Goal: Task Accomplishment & Management: Complete application form

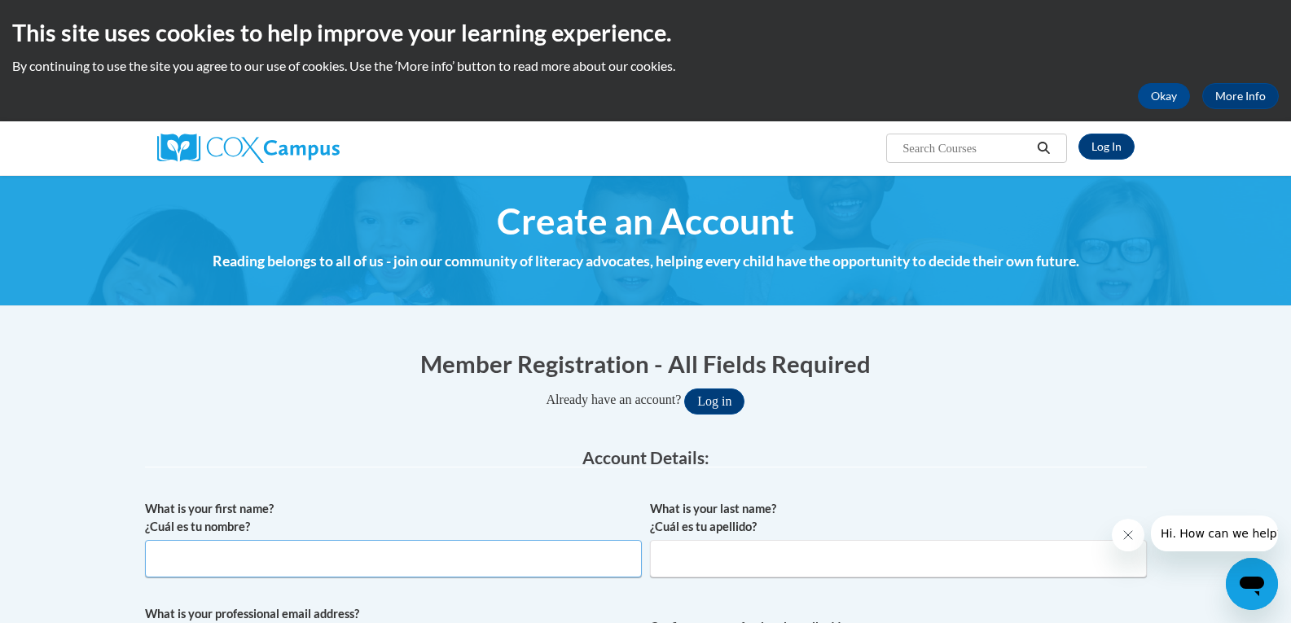
click at [187, 576] on input "What is your first name? ¿Cuál es tu nombre?" at bounding box center [393, 558] width 497 height 37
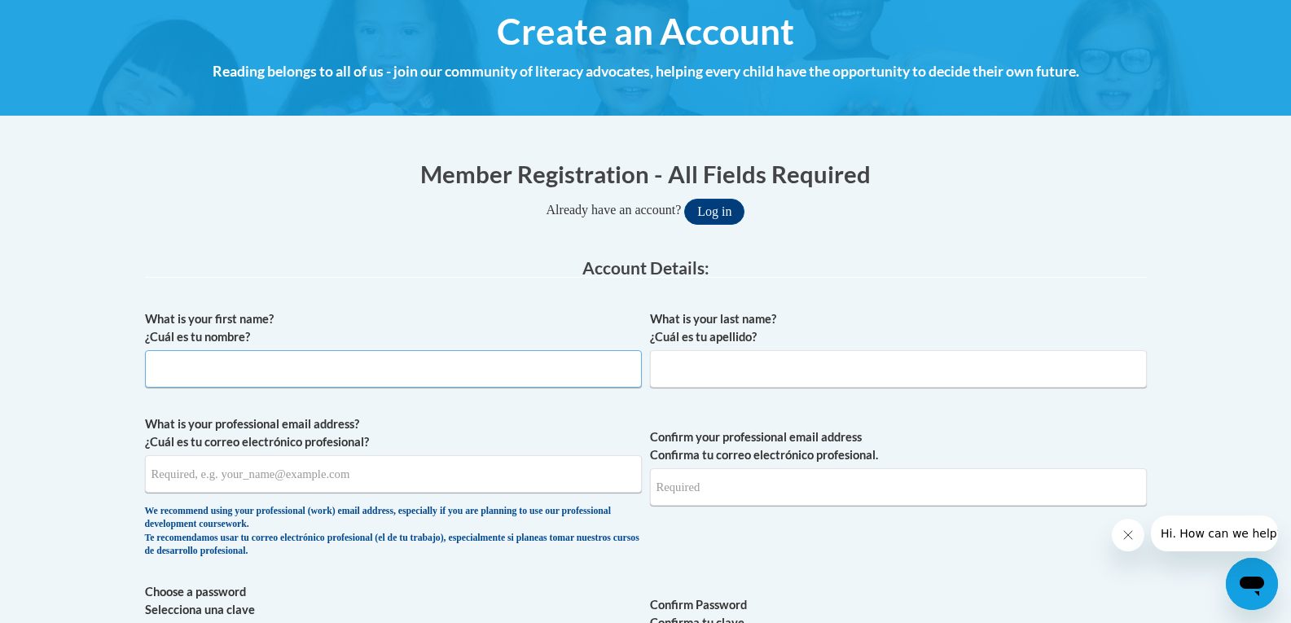
scroll to position [244, 0]
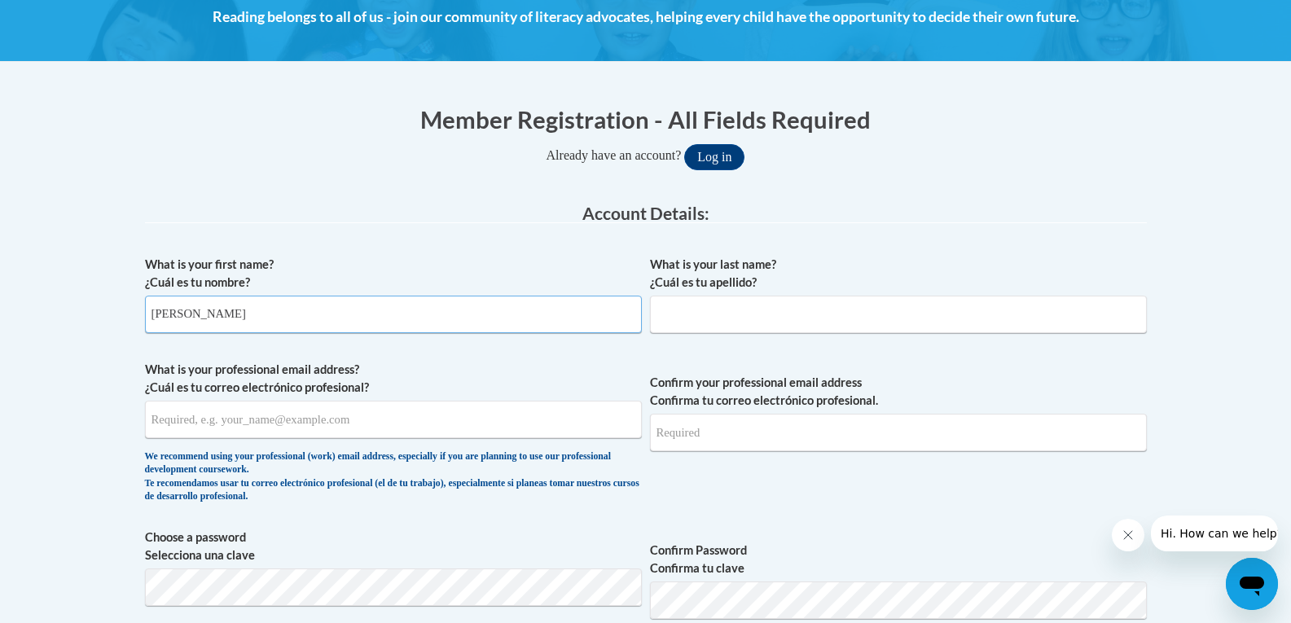
type input "[PERSON_NAME]"
type input "Estro"
click at [243, 423] on input "What is your professional email address? ¿Cuál es tu correo electrónico profesi…" at bounding box center [393, 419] width 497 height 37
type input "lestro@gccfn.org"
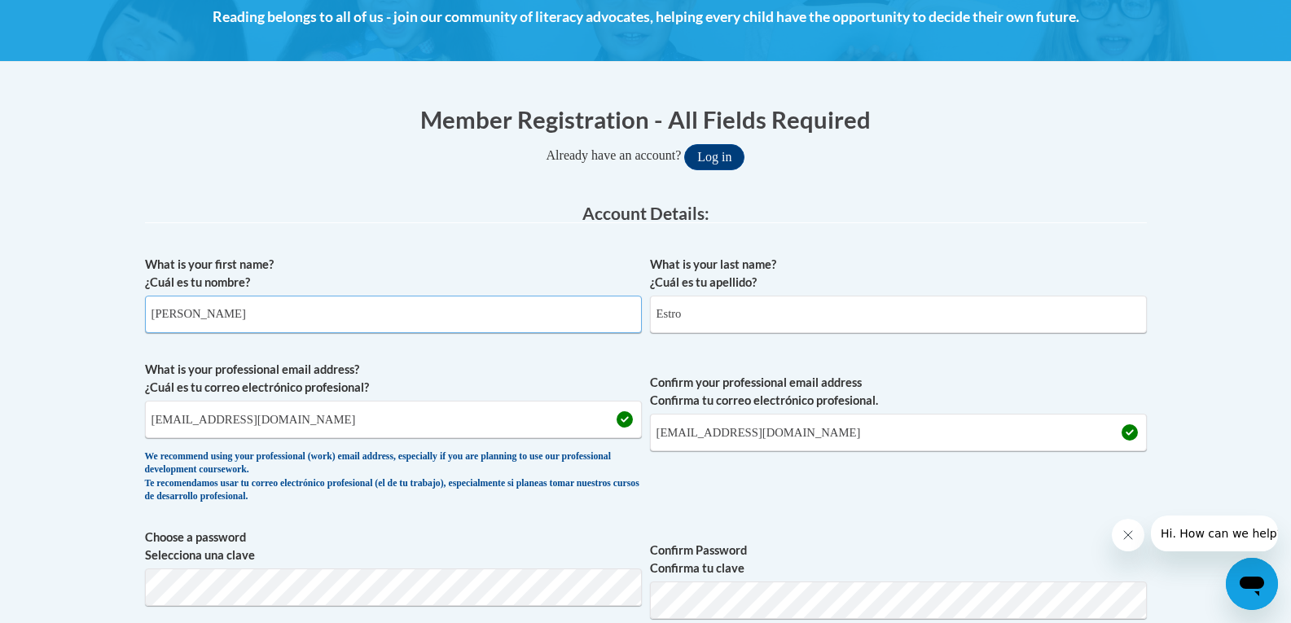
drag, startPoint x: 201, startPoint y: 316, endPoint x: 39, endPoint y: 313, distance: 162.1
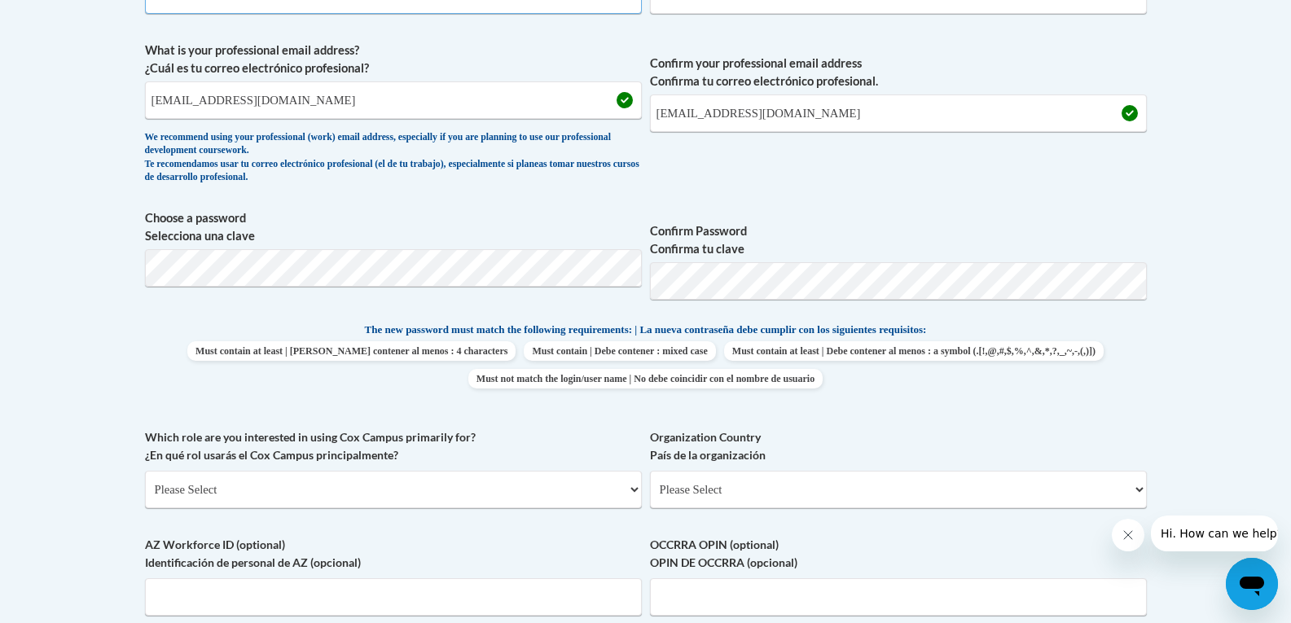
scroll to position [570, 0]
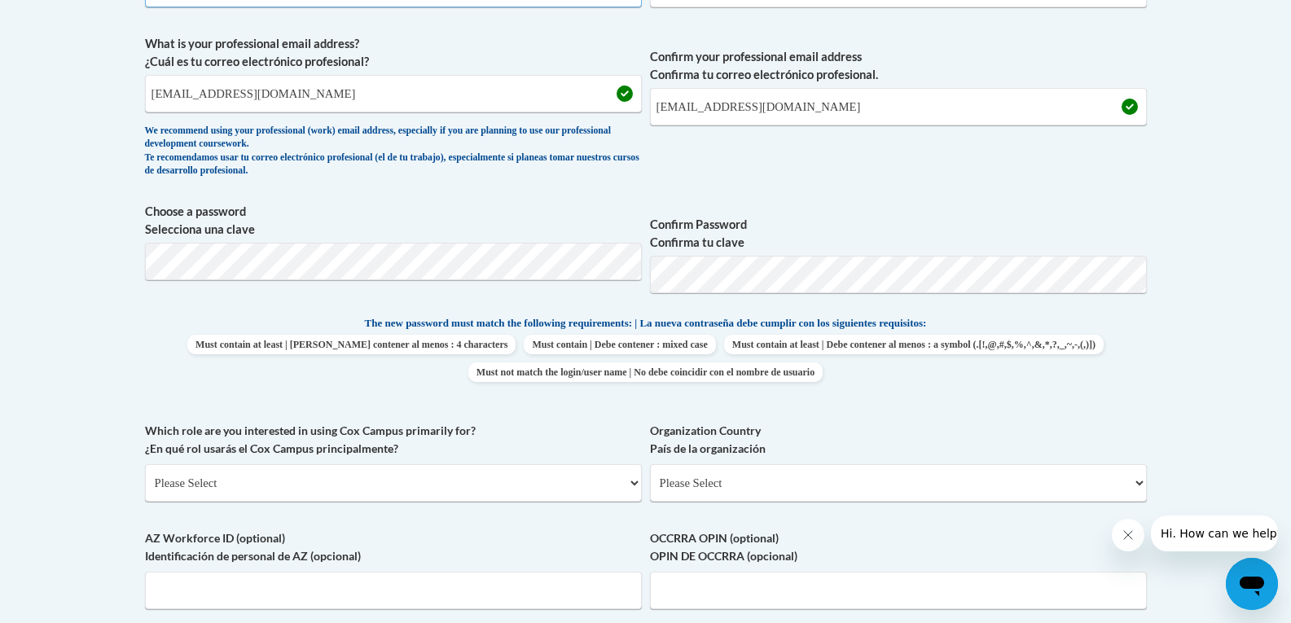
type input "Lexi"
drag, startPoint x: 202, startPoint y: 283, endPoint x: 54, endPoint y: 371, distance: 172.7
click at [54, 371] on body "This site uses cookies to help improve your learning experience. By continuing …" at bounding box center [645, 424] width 1291 height 1988
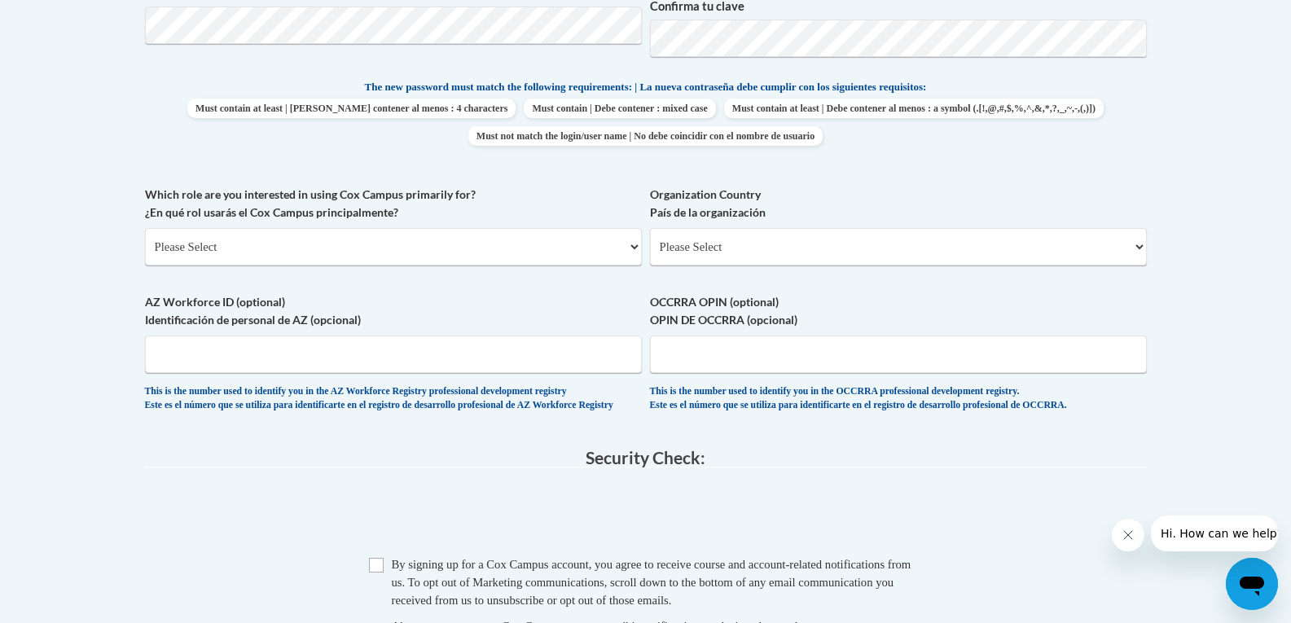
scroll to position [814, 0]
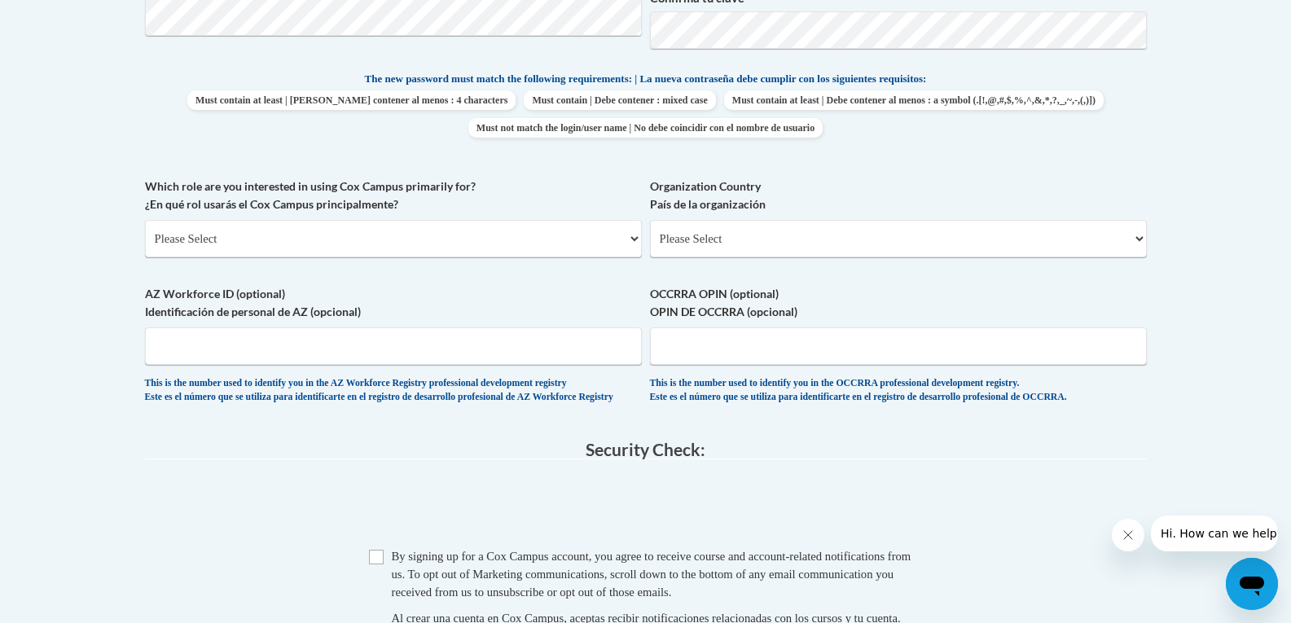
click at [314, 257] on div "Which role are you interested in using Cox Campus primarily for? ¿En qué rol us…" at bounding box center [393, 224] width 497 height 92
click at [275, 235] on select "Please Select College/University | Colegio/Universidad Community/Nonprofit Part…" at bounding box center [393, 238] width 497 height 37
select select "49058d88-fc43-4af8-93ac-fa8ced758464"
click at [145, 220] on select "Please Select College/University | Colegio/Universidad Community/Nonprofit Part…" at bounding box center [393, 238] width 497 height 37
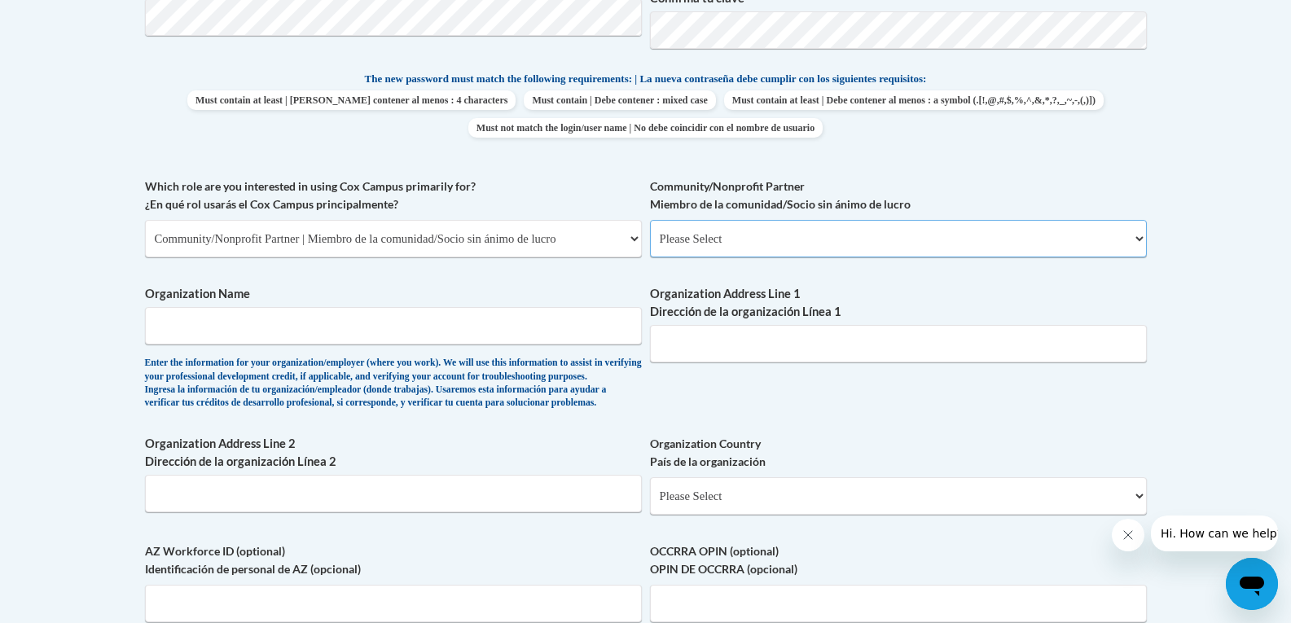
click at [863, 252] on select "Please Select Advocate | Defensor(a) Business/Private Company | Negocio o empre…" at bounding box center [898, 238] width 497 height 37
select select "d0068fd4-34ff-45e9-99e1-70a0b5fa68d7"
click at [650, 220] on select "Please Select Advocate | Defensor(a) Business/Private Company | Negocio o empre…" at bounding box center [898, 238] width 497 height 37
click at [287, 333] on input "Organization Name" at bounding box center [393, 325] width 497 height 37
type input "Gulf Coast Center for Nonviolence"
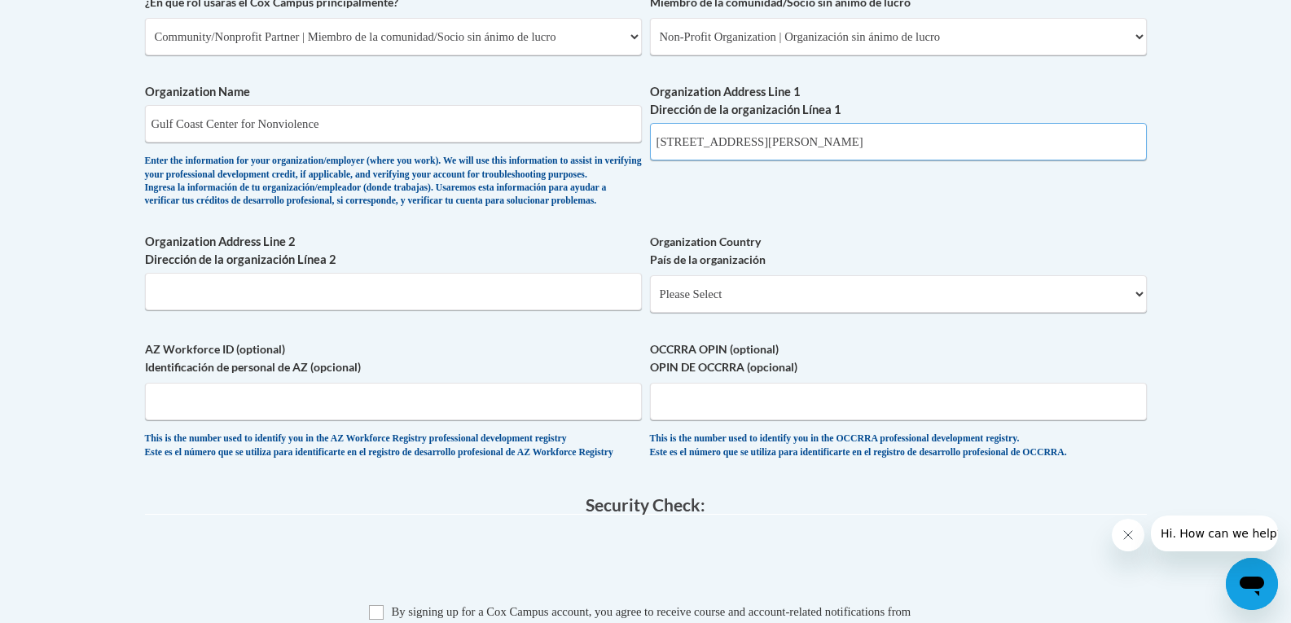
scroll to position [1059, 0]
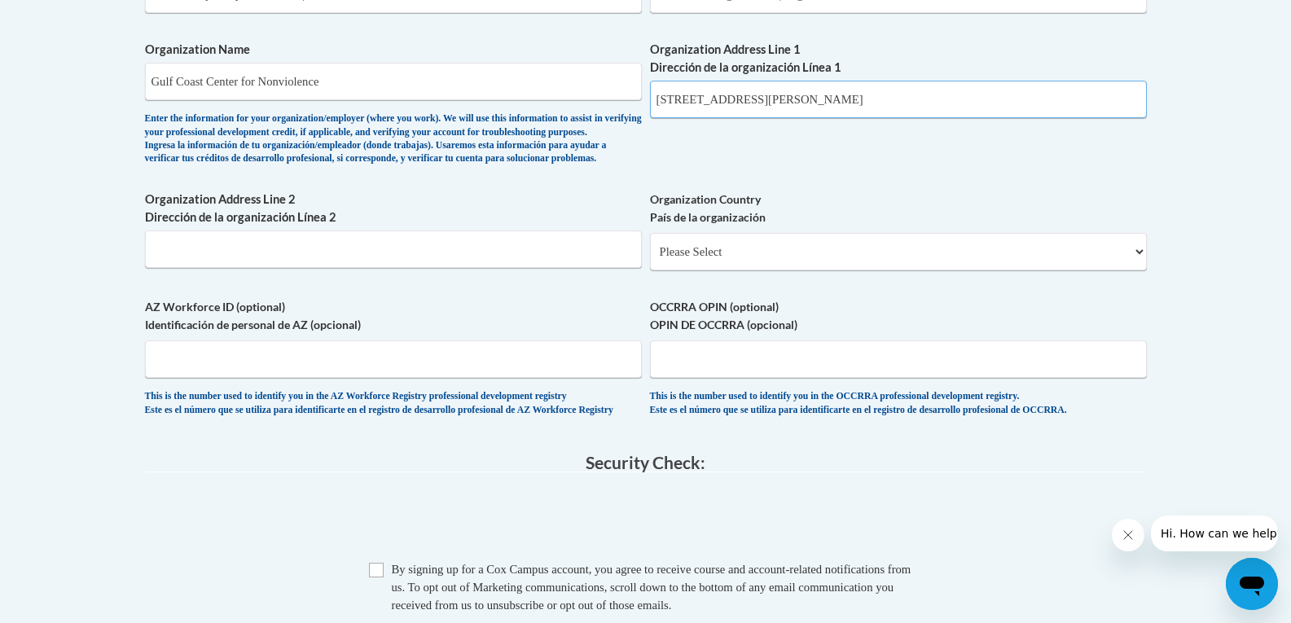
type input "213 Porter Avenue, Biloxi, MS 39532"
click at [730, 270] on select "Please Select United States | Estados Unidos Outside of the United States | Fue…" at bounding box center [898, 251] width 497 height 37
select select "ad49bcad-a171-4b2e-b99c-48b446064914"
click at [650, 259] on select "Please Select United States | Estados Unidos Outside of the United States | Fue…" at bounding box center [898, 251] width 497 height 37
select select
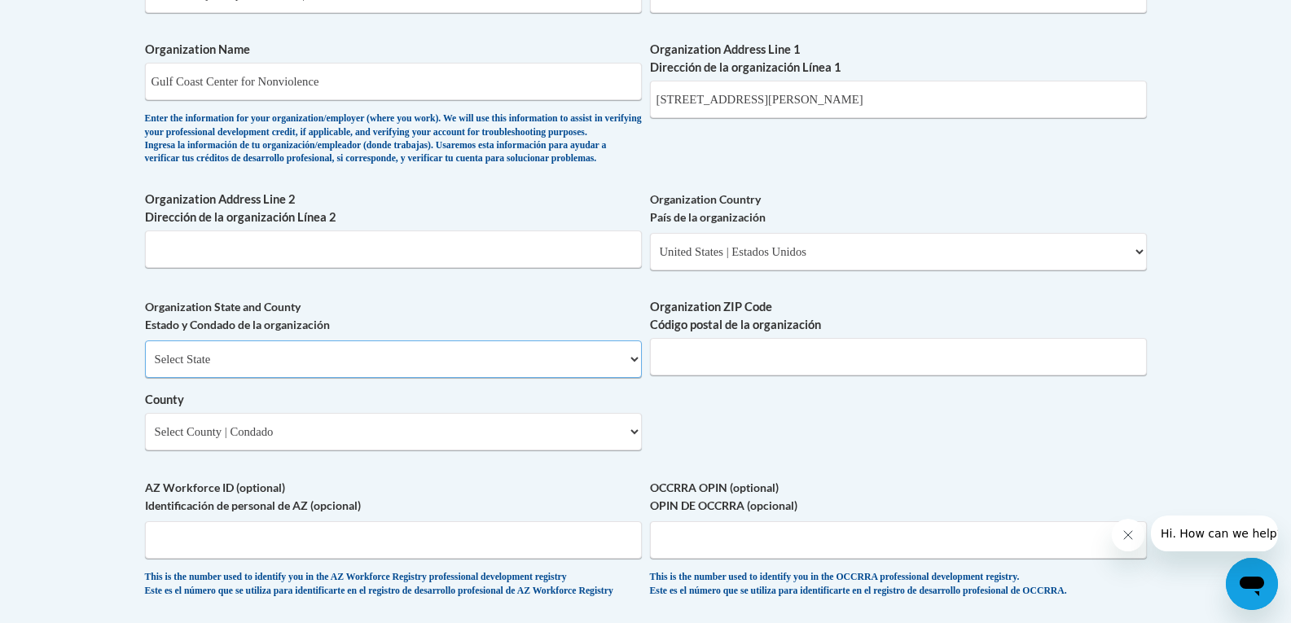
click at [236, 378] on select "Select State Alabama Alaska Arizona Arkansas California Colorado Connecticut De…" at bounding box center [393, 358] width 497 height 37
select select "Mississippi"
click at [145, 367] on select "Select State Alabama Alaska Arizona Arkansas California Colorado Connecticut De…" at bounding box center [393, 358] width 497 height 37
click at [757, 375] on input "Organization ZIP Code Código postal de la organización" at bounding box center [898, 356] width 497 height 37
type input "39532"
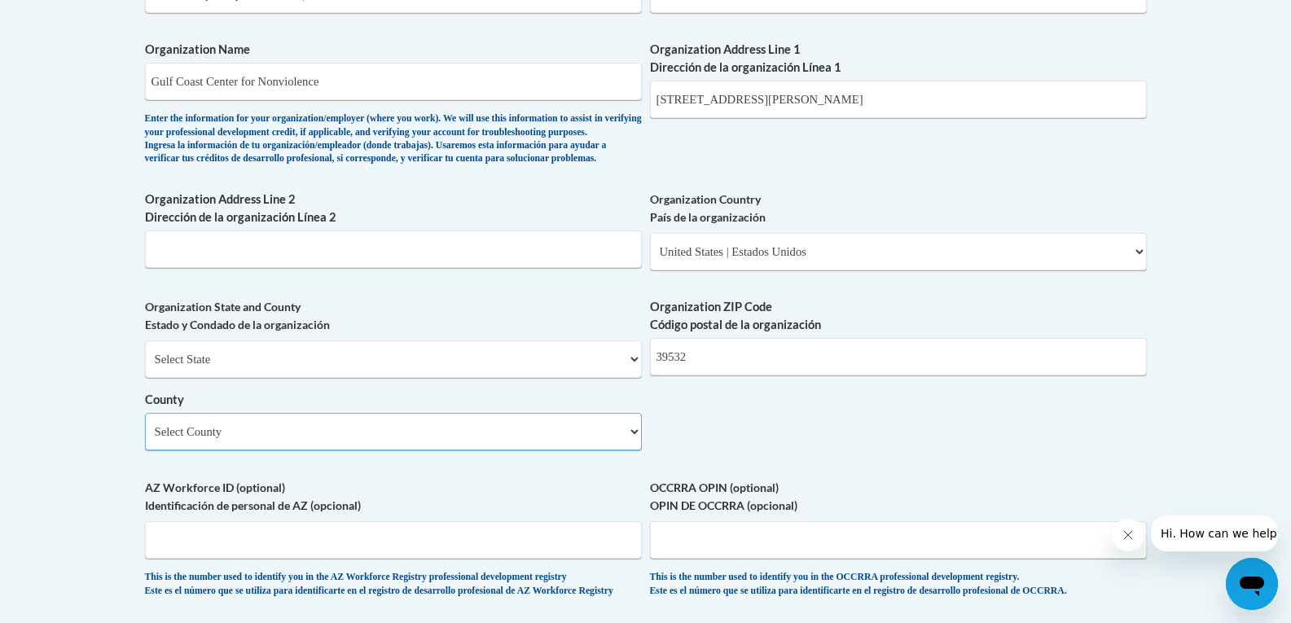
click at [240, 450] on select "Select County Adams Alcorn Amite Attala Benton Bolivar Calhoun Carroll Chickasa…" at bounding box center [393, 431] width 497 height 37
select select "Harrison"
click at [145, 440] on select "Select County Adams Alcorn Amite Attala Benton Bolivar Calhoun Carroll Chickasa…" at bounding box center [393, 431] width 497 height 37
click at [44, 337] on body "This site uses cookies to help improve your learning experience. By continuing …" at bounding box center [645, 154] width 1291 height 2426
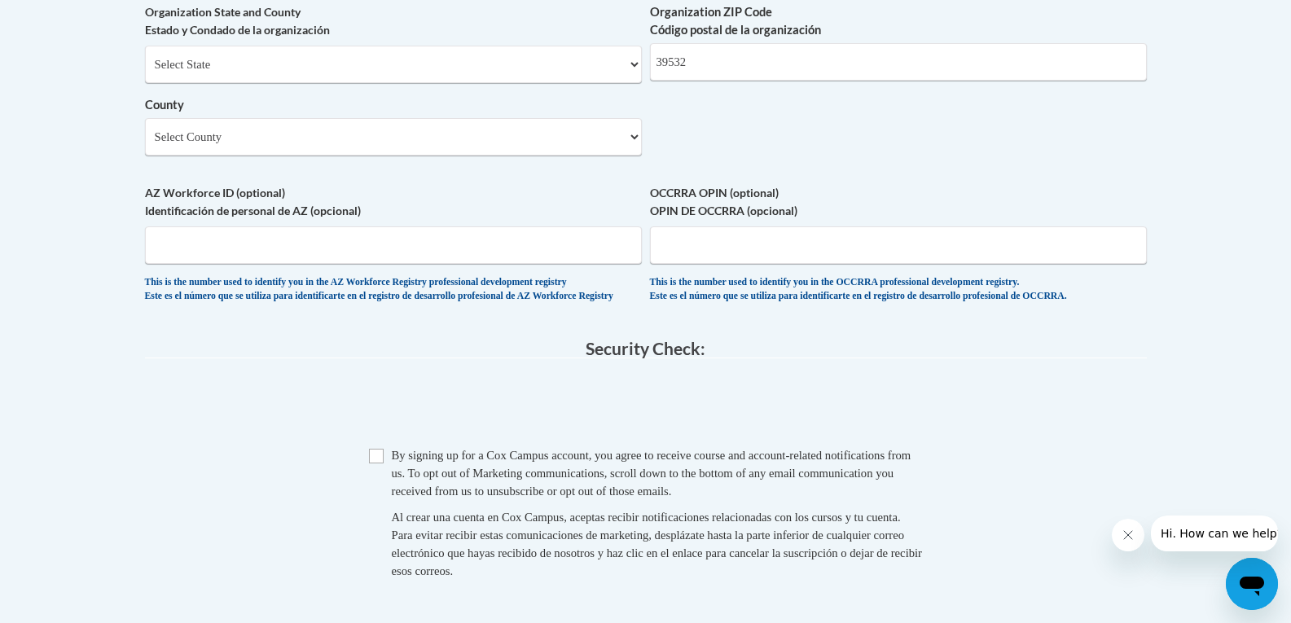
scroll to position [1384, 0]
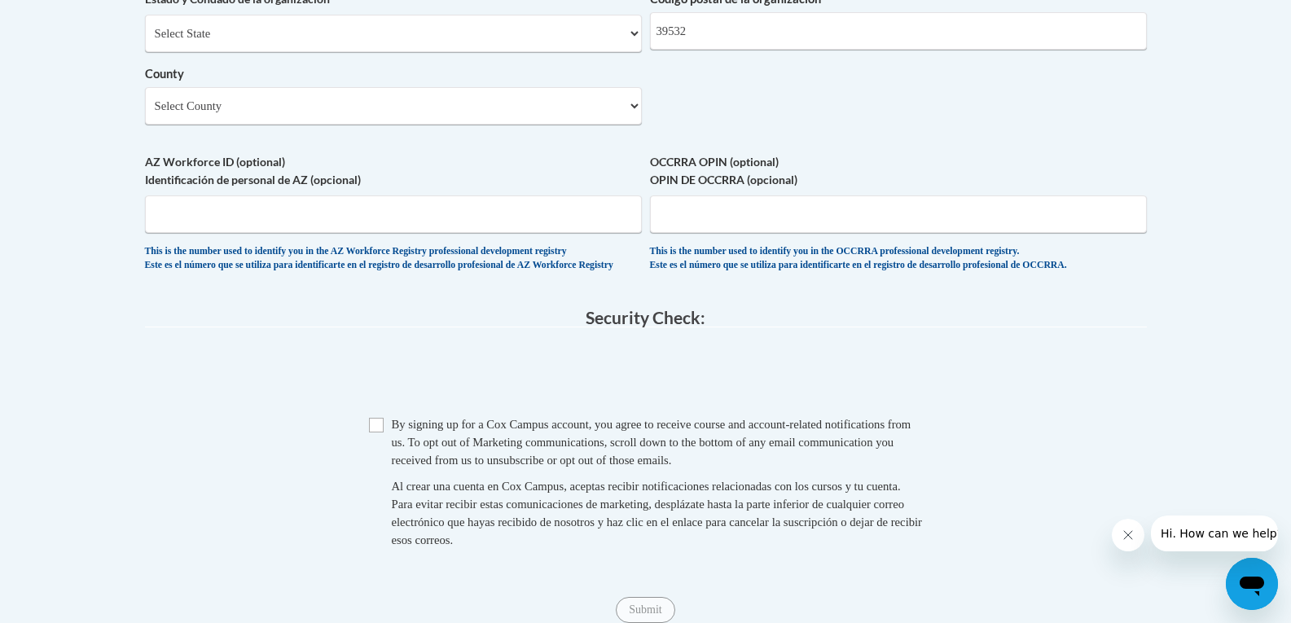
click at [367, 465] on div "Checkbox By signing up for a Cox Campus account, you agree to receive course an…" at bounding box center [646, 490] width 1002 height 150
click at [378, 432] on input "Checkbox" at bounding box center [376, 425] width 15 height 15
checkbox input "true"
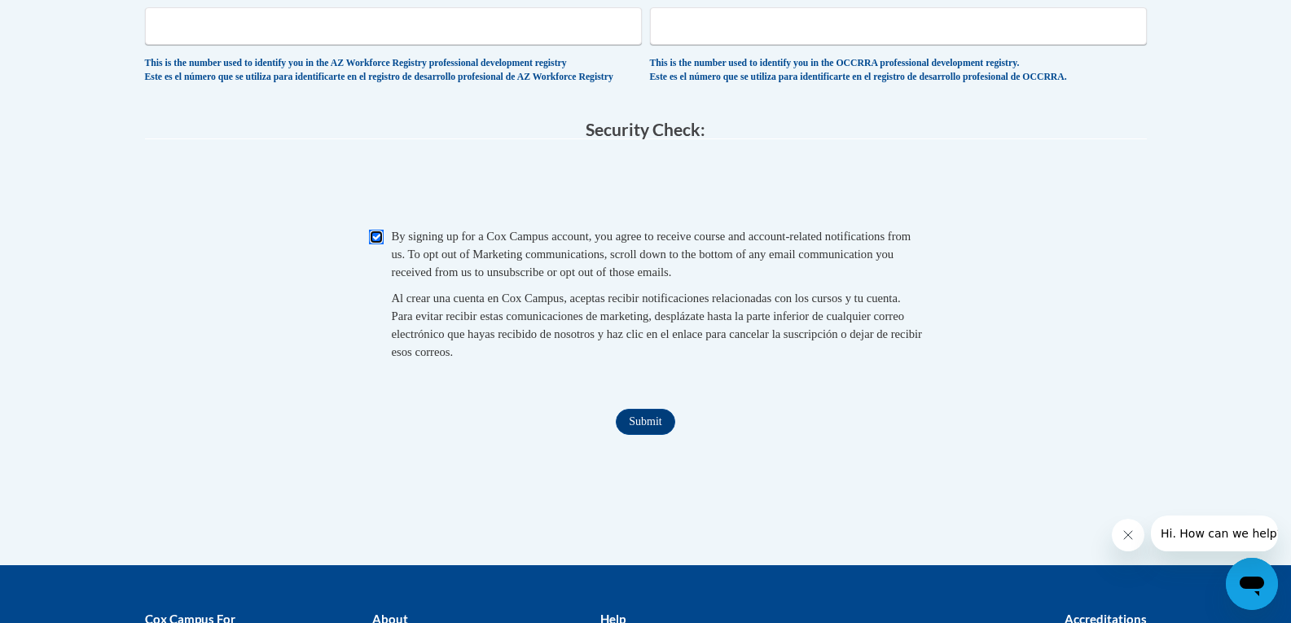
scroll to position [1791, 0]
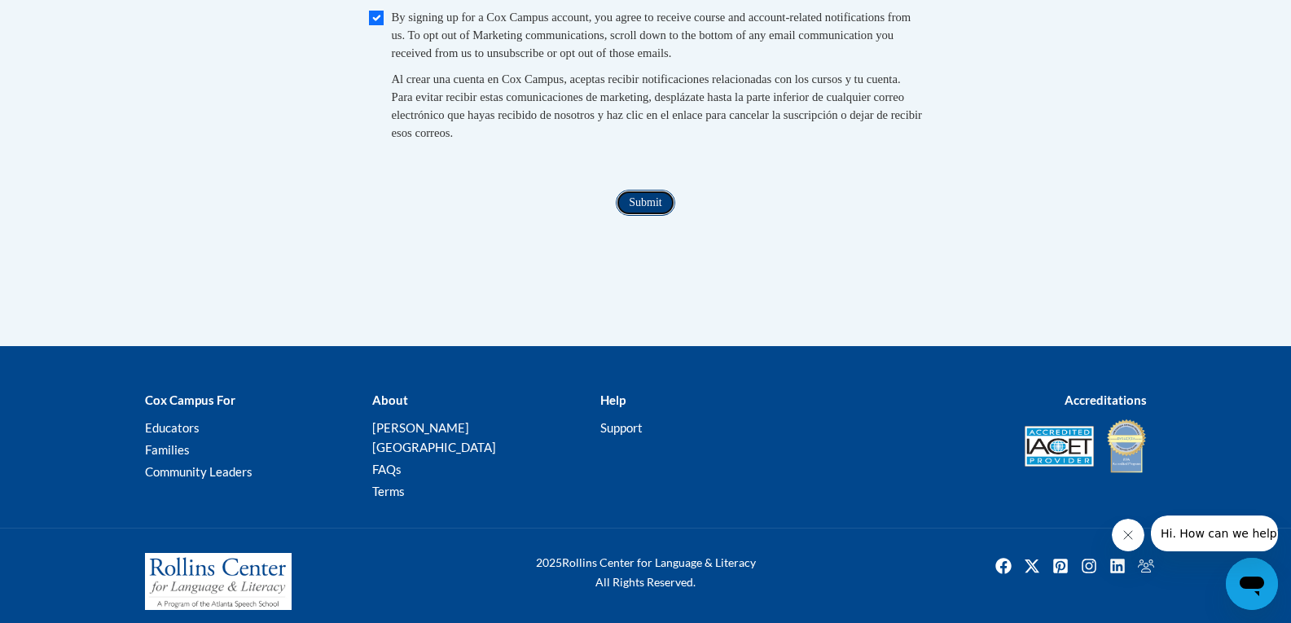
click at [651, 216] on input "Submit" at bounding box center [645, 203] width 59 height 26
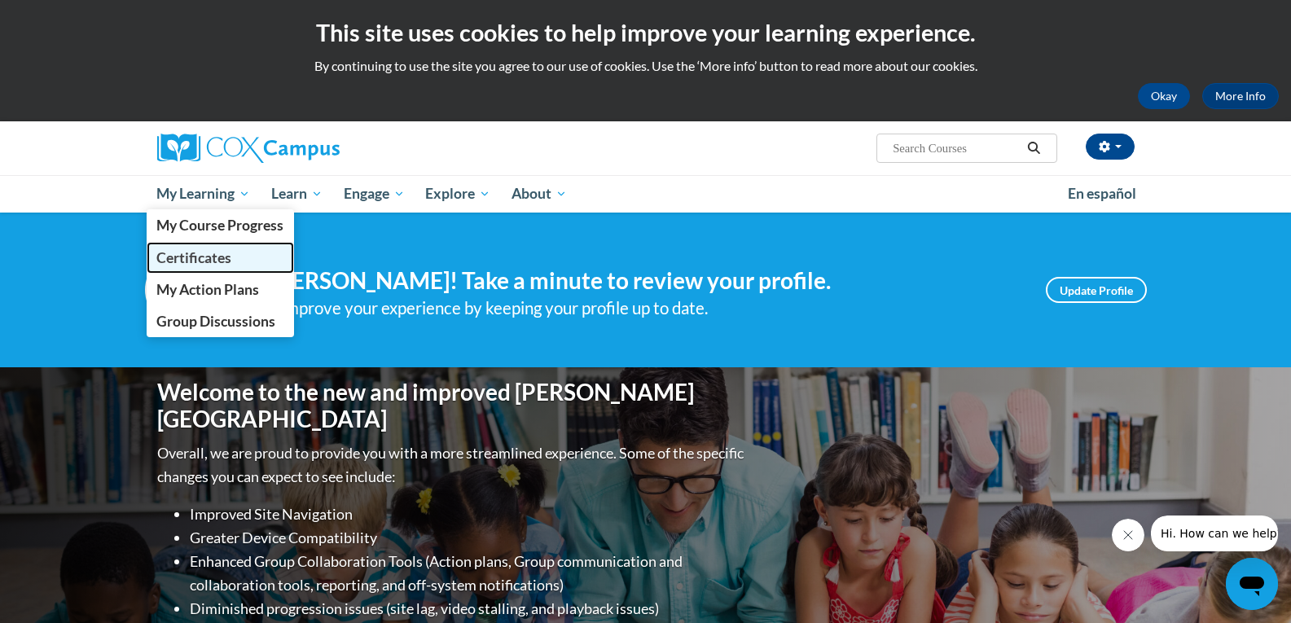
click at [213, 264] on span "Certificates" at bounding box center [193, 257] width 75 height 17
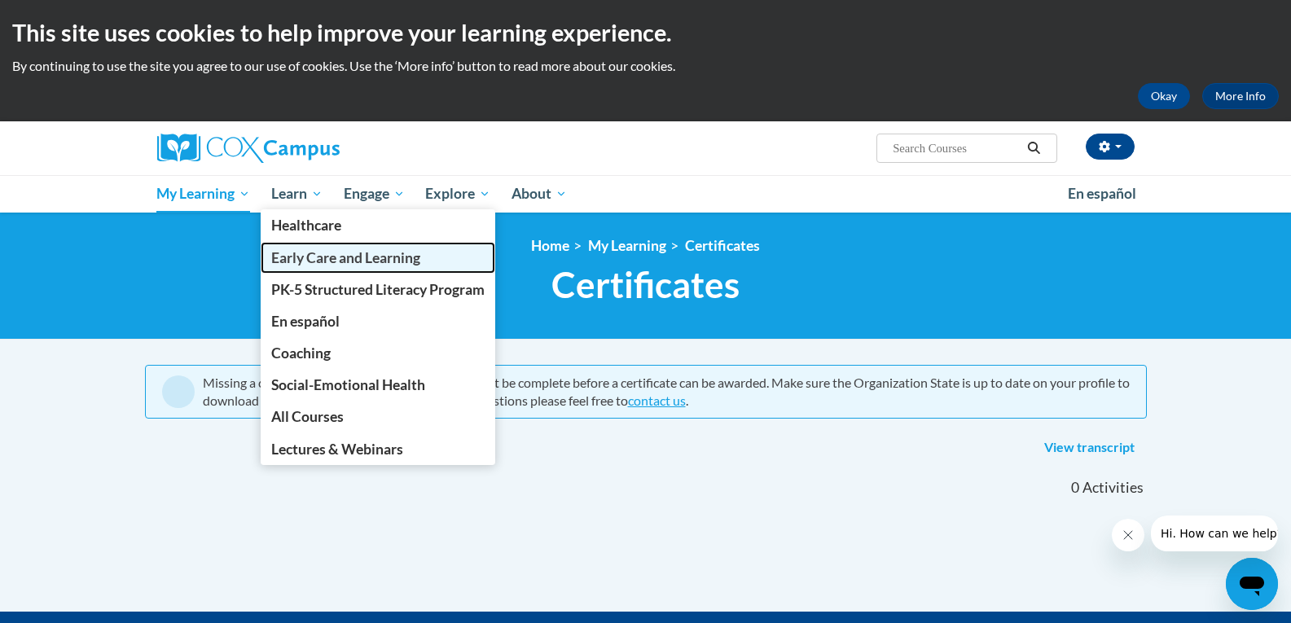
click at [357, 253] on span "Early Care and Learning" at bounding box center [345, 257] width 149 height 17
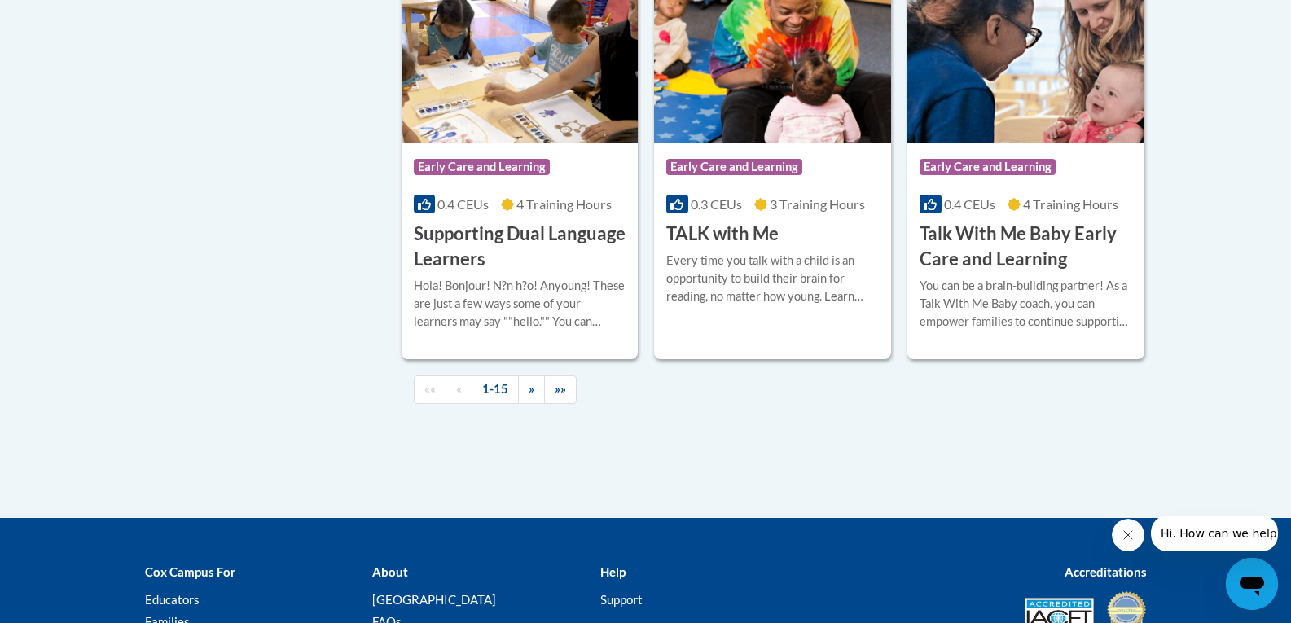
scroll to position [2443, 0]
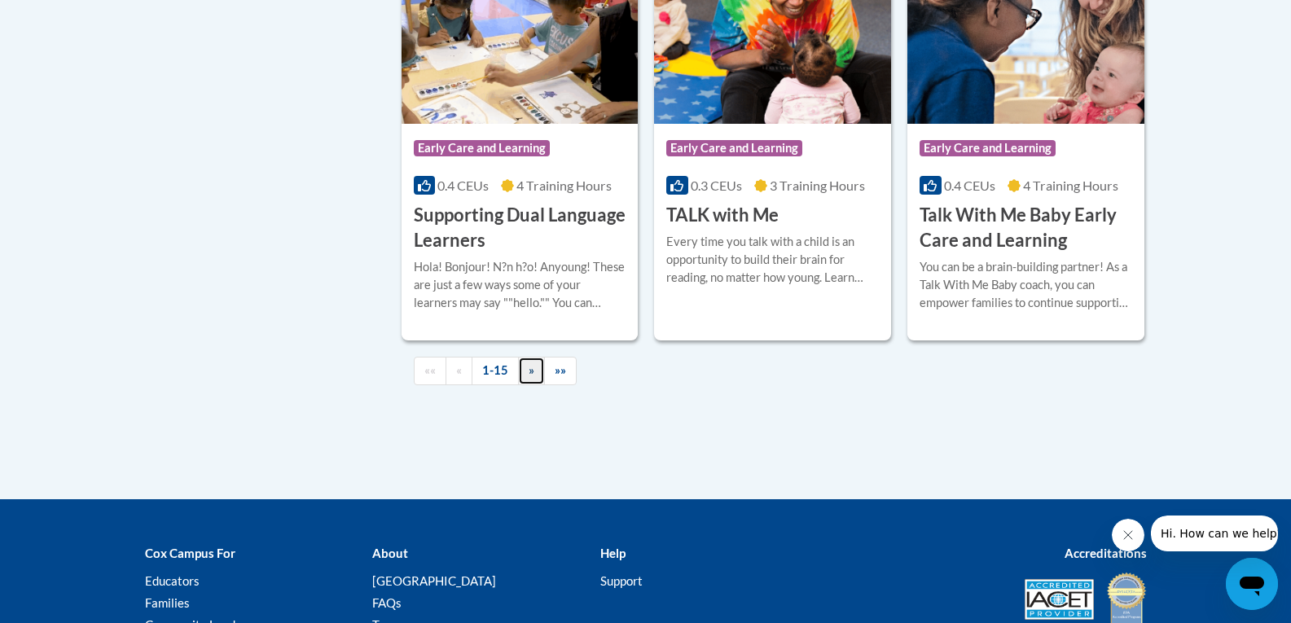
click at [540, 385] on link "»" at bounding box center [531, 371] width 27 height 28
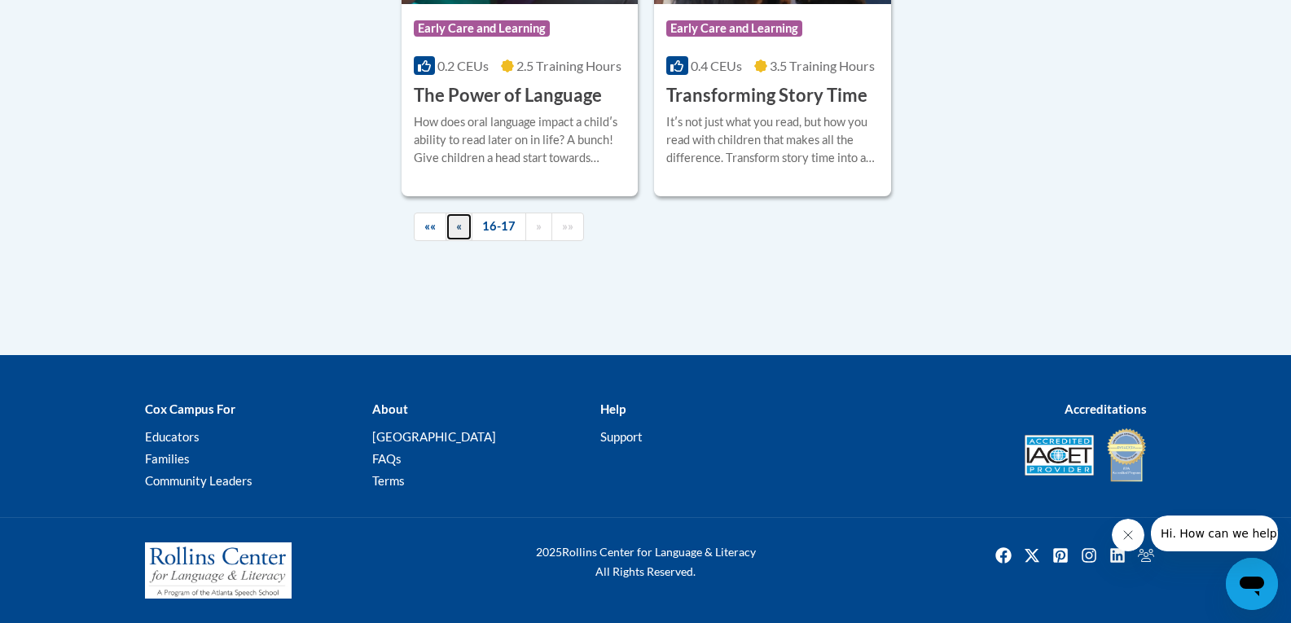
click at [459, 226] on span "«" at bounding box center [459, 226] width 6 height 14
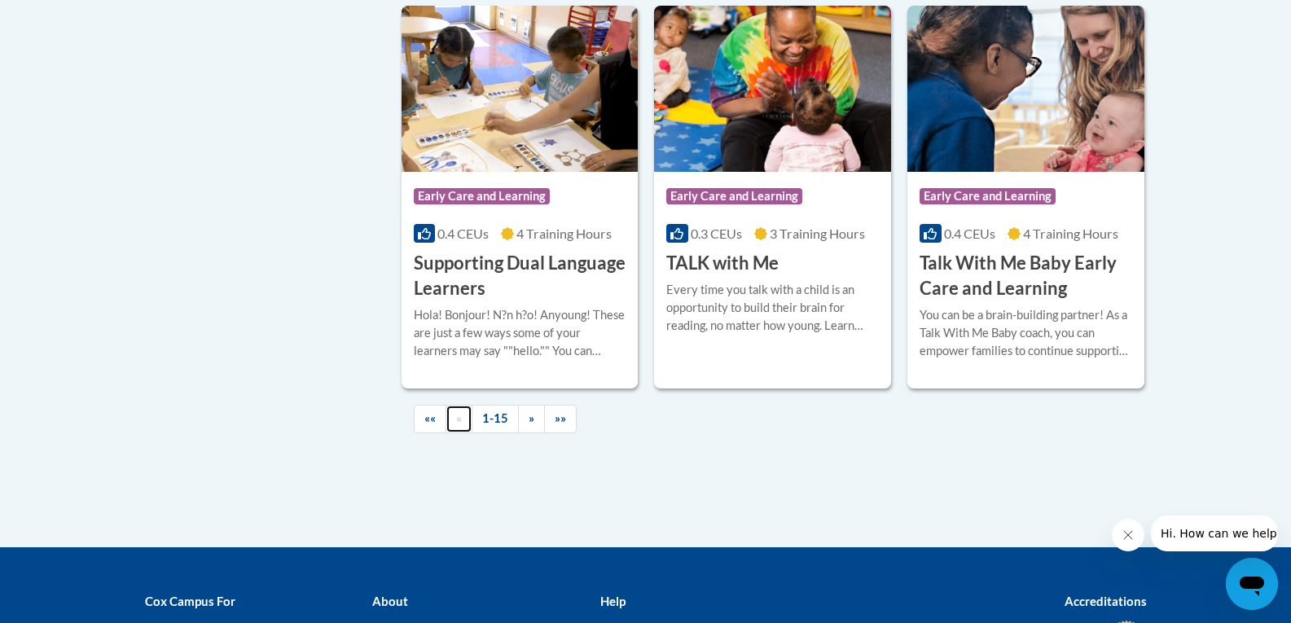
scroll to position [2613, 0]
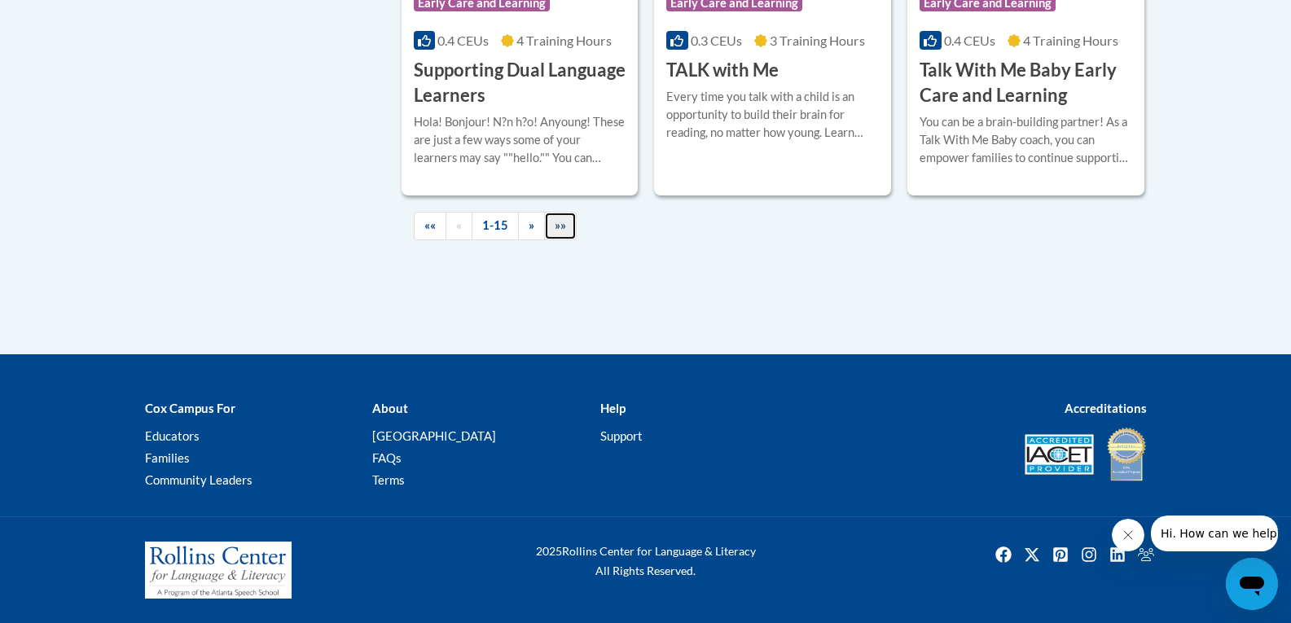
click at [561, 224] on span "»»" at bounding box center [560, 225] width 11 height 14
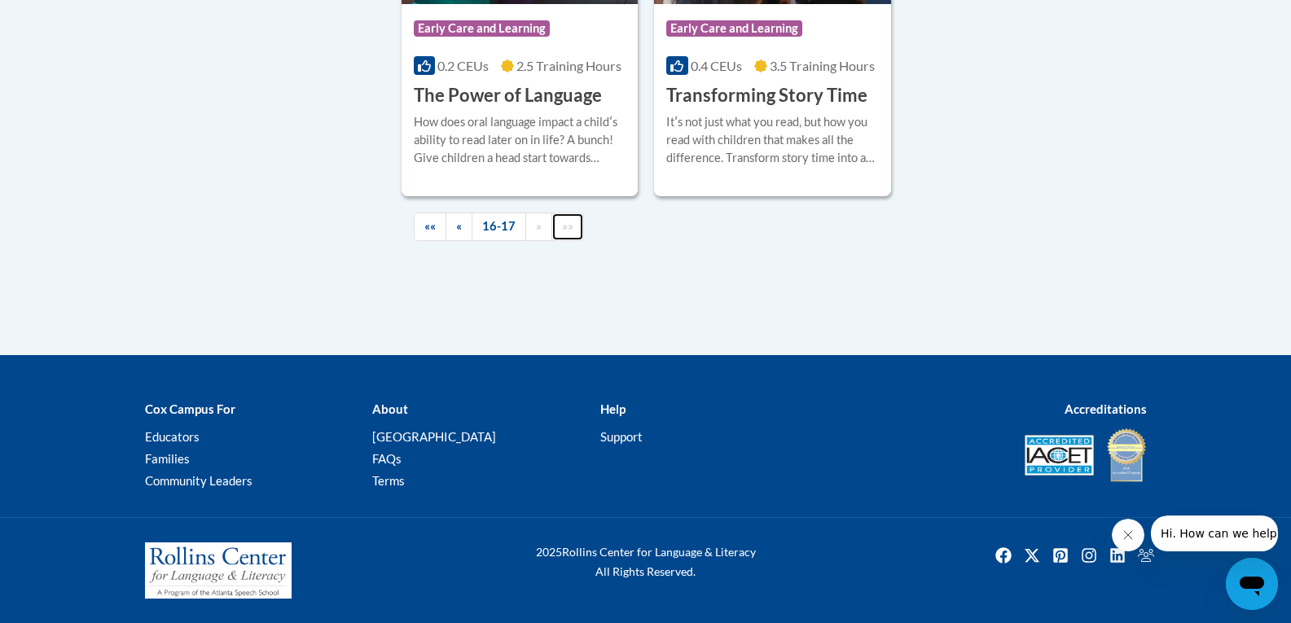
scroll to position [800, 0]
click at [427, 225] on span "««" at bounding box center [429, 226] width 11 height 14
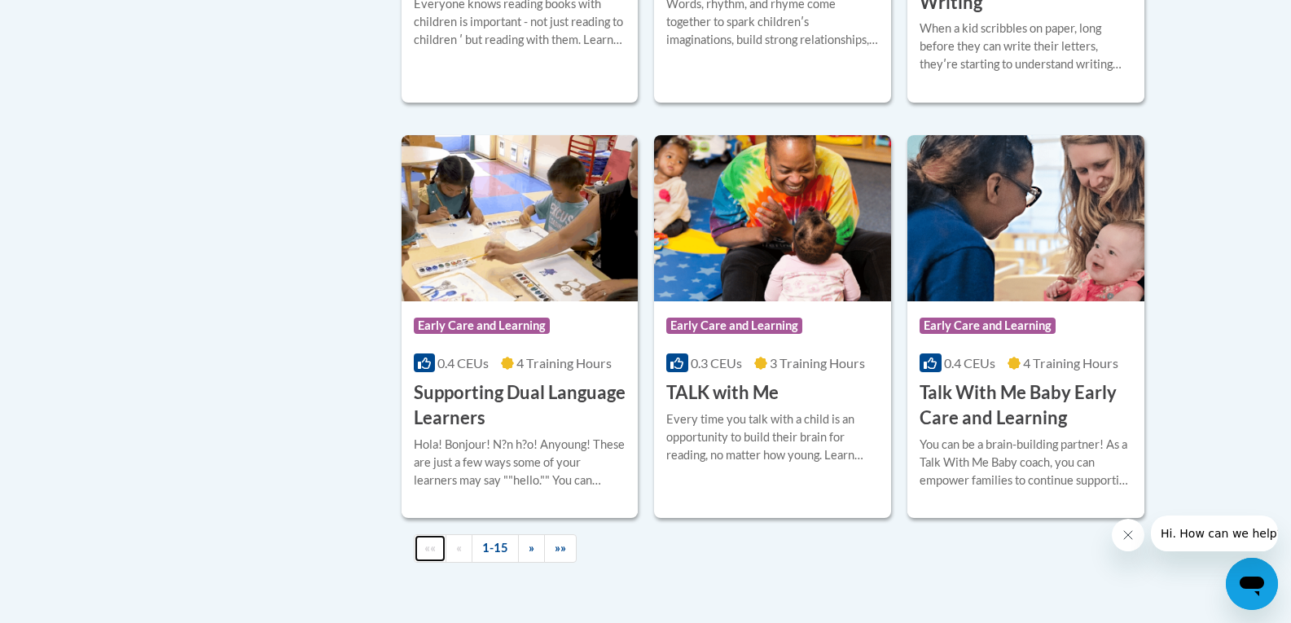
scroll to position [2613, 0]
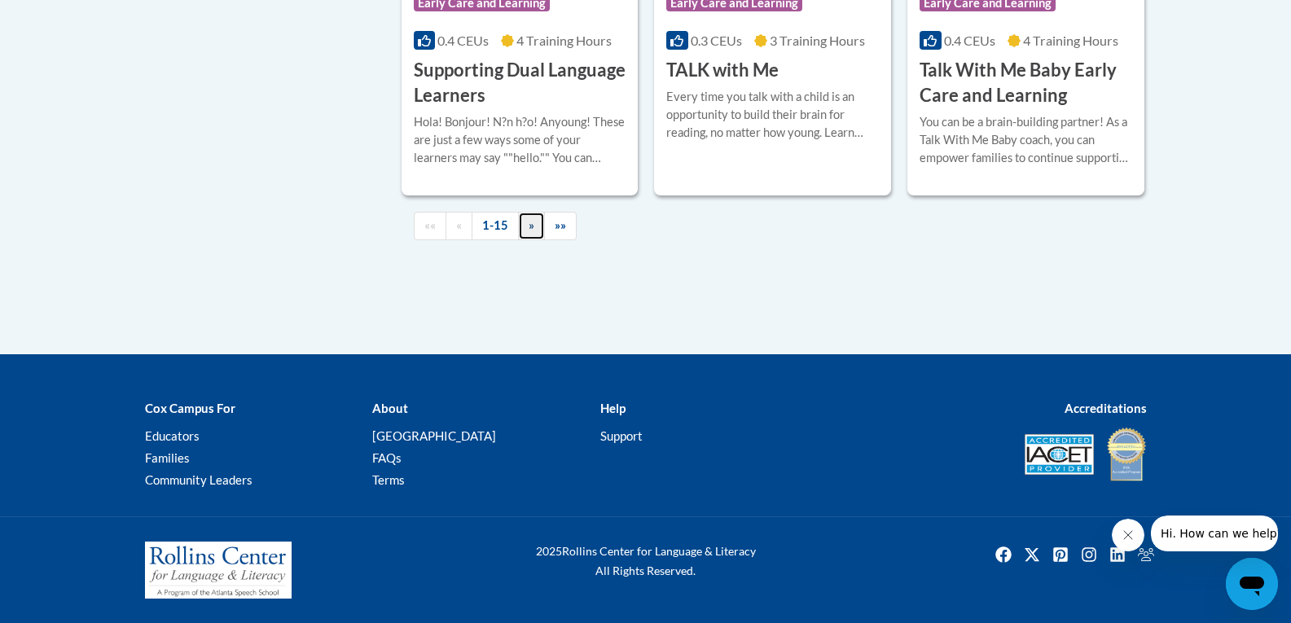
click at [528, 227] on span "»" at bounding box center [531, 225] width 6 height 14
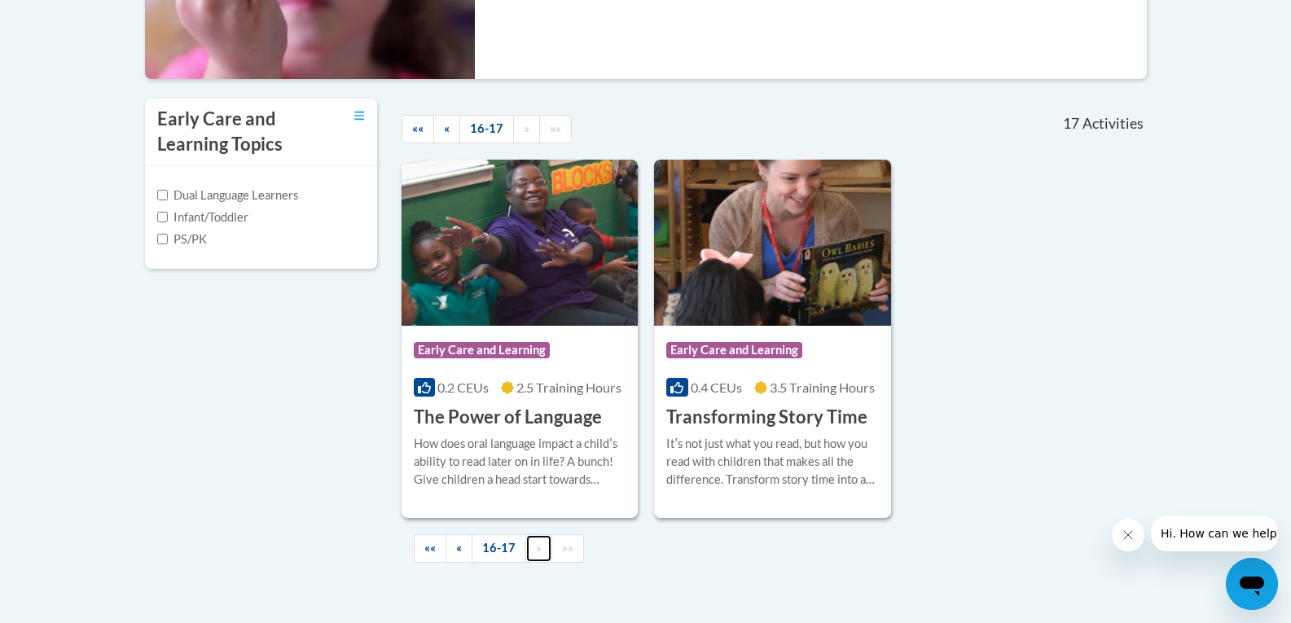
scroll to position [392, 0]
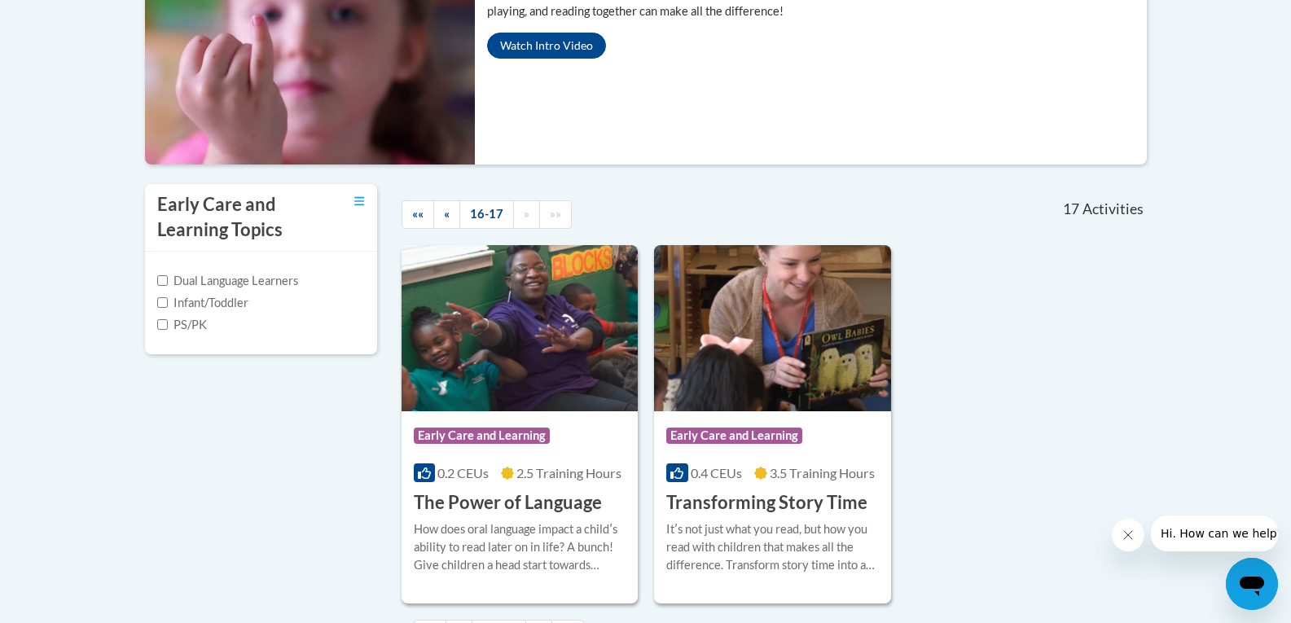
drag, startPoint x: 466, startPoint y: 230, endPoint x: 483, endPoint y: 222, distance: 18.9
click at [475, 227] on div "«« « 16-17 » »»" at bounding box center [549, 214] width 321 height 61
click at [490, 217] on link "16-17" at bounding box center [486, 214] width 55 height 28
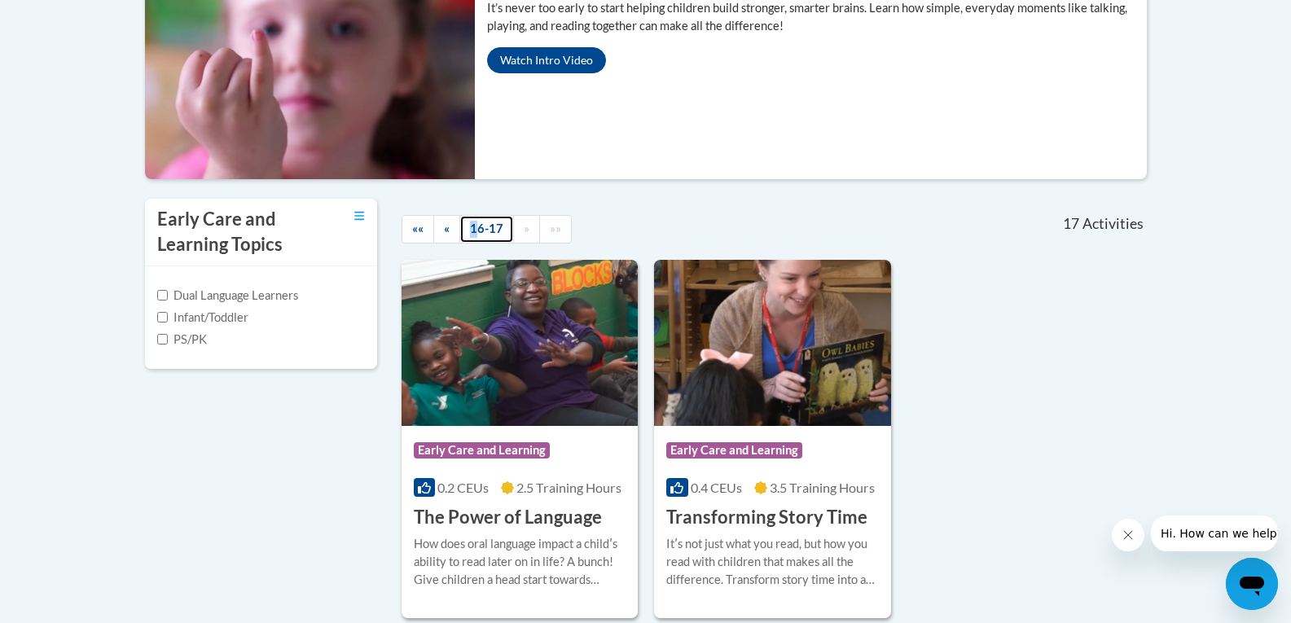
scroll to position [0, 0]
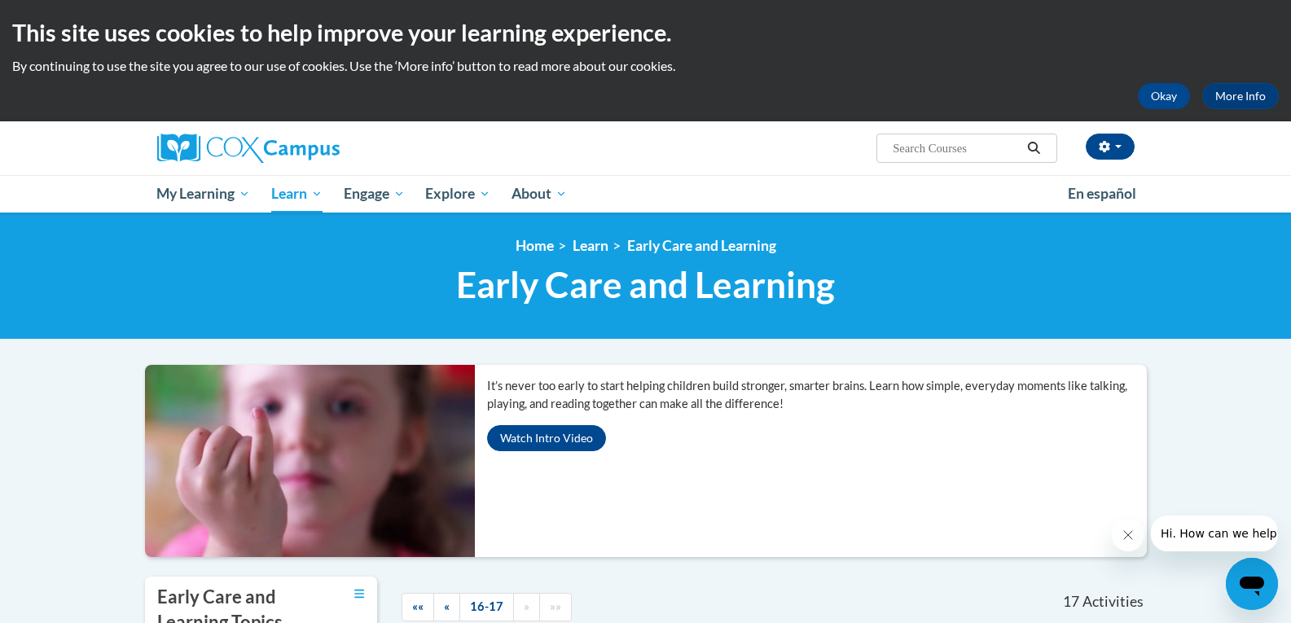
click at [949, 154] on input "Search..." at bounding box center [956, 148] width 130 height 20
